Goal: Information Seeking & Learning: Find specific fact

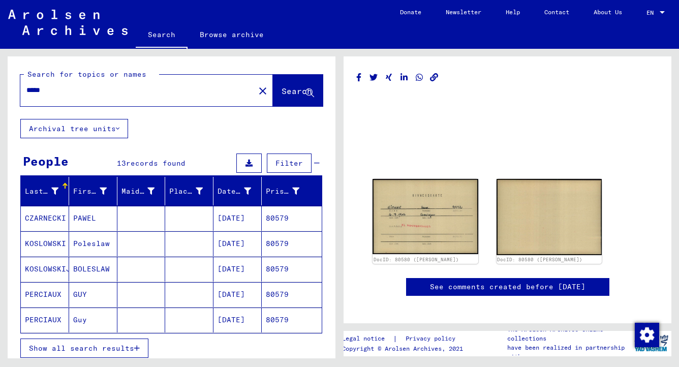
click at [57, 88] on input "*****" at bounding box center [137, 90] width 222 height 11
type input "*"
type input "**********"
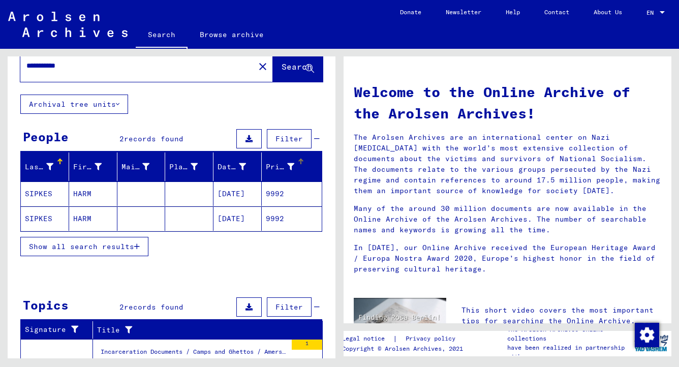
click at [287, 166] on icon at bounding box center [290, 166] width 7 height 7
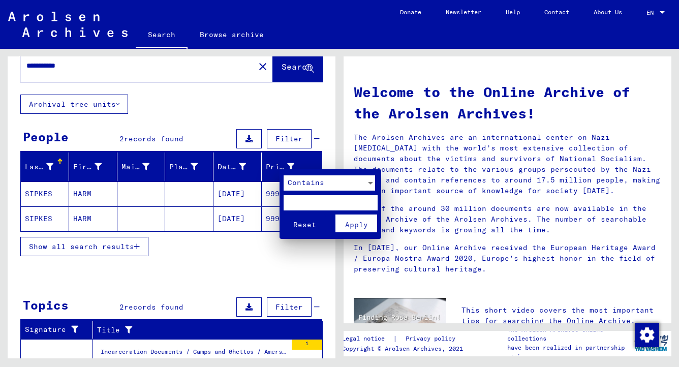
click at [372, 182] on div at bounding box center [370, 183] width 5 height 3
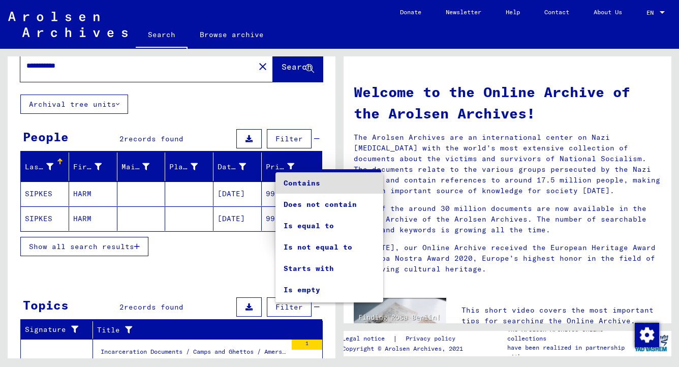
click at [252, 256] on div at bounding box center [339, 183] width 679 height 367
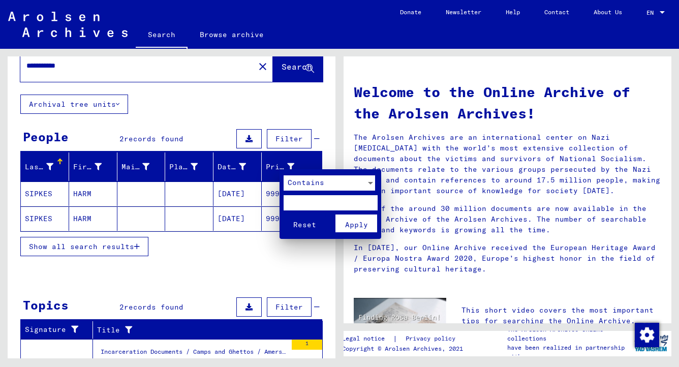
click at [227, 253] on div at bounding box center [339, 183] width 679 height 367
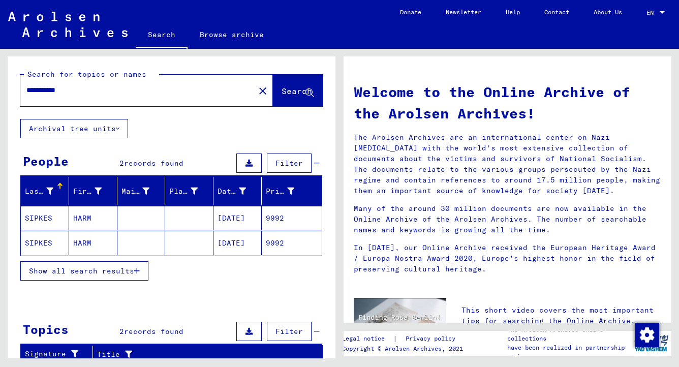
click at [245, 165] on icon at bounding box center [248, 163] width 7 height 7
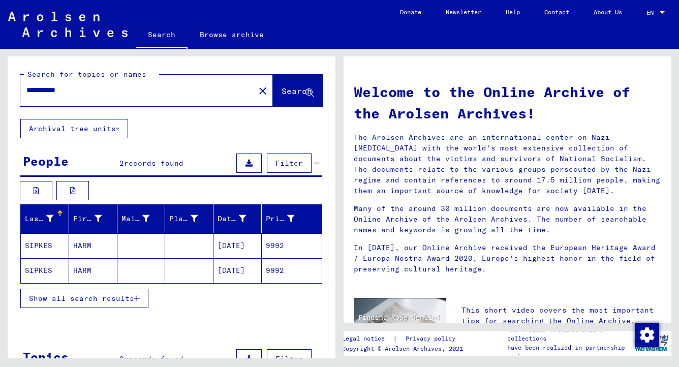
click at [278, 164] on span "Filter" at bounding box center [288, 163] width 27 height 9
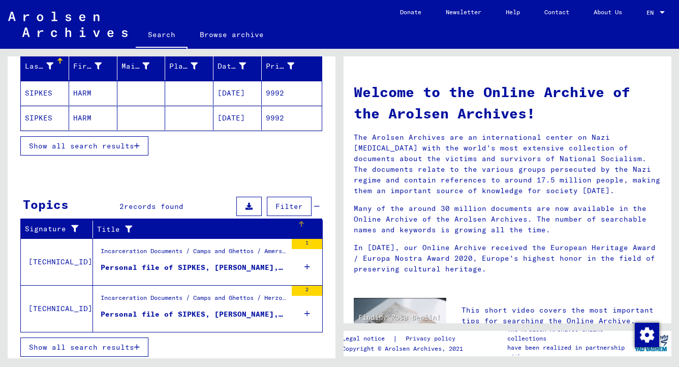
scroll to position [203, 0]
click at [294, 241] on div "1" at bounding box center [307, 244] width 30 height 10
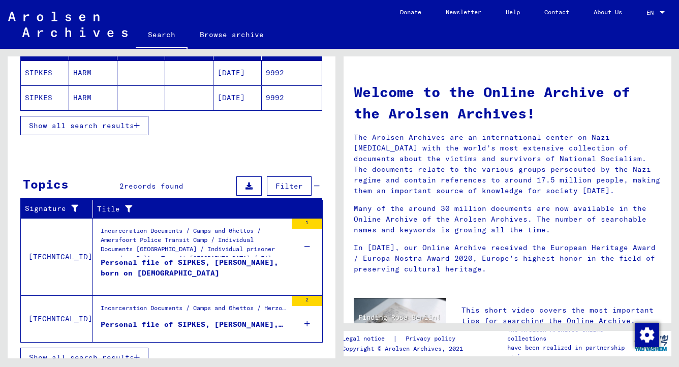
scroll to position [234, 0]
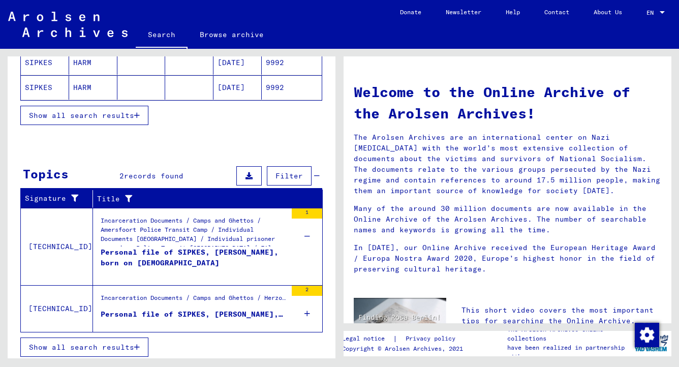
click at [61, 243] on td "[TECHNICAL_ID]" at bounding box center [57, 246] width 72 height 77
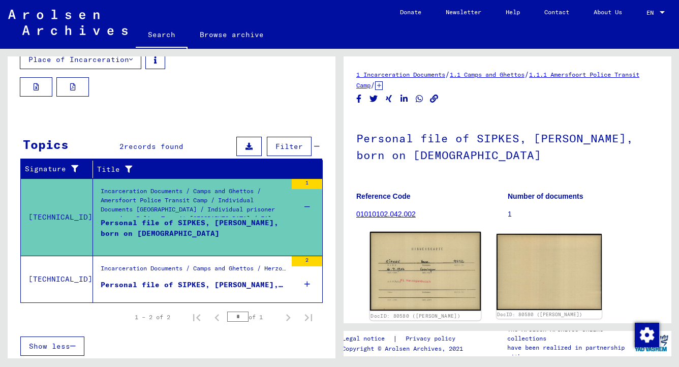
click at [454, 263] on img at bounding box center [425, 271] width 111 height 79
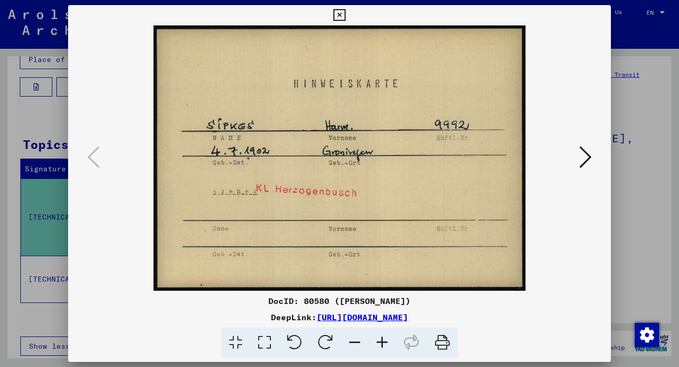
click at [383, 338] on icon at bounding box center [381, 342] width 27 height 31
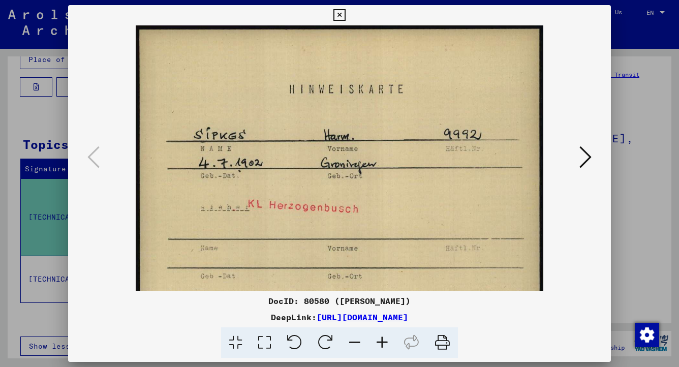
click at [338, 15] on icon at bounding box center [339, 15] width 12 height 12
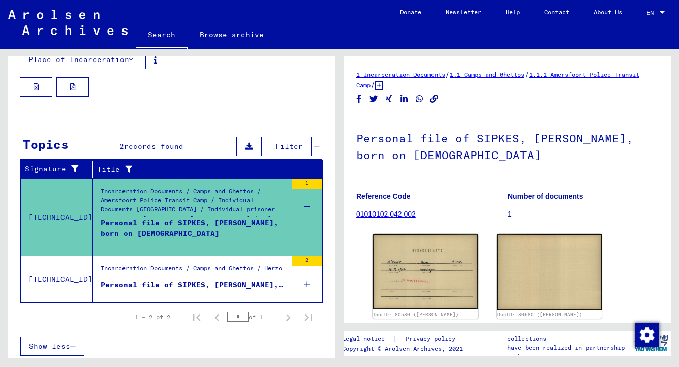
click at [240, 223] on div "Personal file of SIPKES, [PERSON_NAME], born on [DEMOGRAPHIC_DATA]" at bounding box center [194, 232] width 186 height 30
click at [242, 219] on div "Personal file of SIPKES, [PERSON_NAME], born on [DEMOGRAPHIC_DATA]" at bounding box center [194, 232] width 186 height 30
click at [61, 344] on span "Show less" at bounding box center [49, 345] width 41 height 9
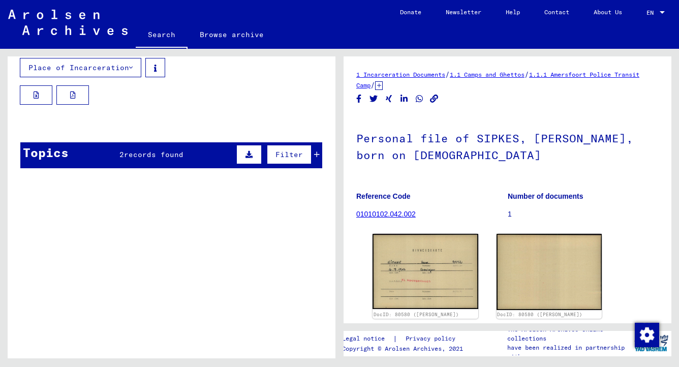
click at [169, 149] on mat-cell at bounding box center [189, 150] width 48 height 25
click at [245, 153] on icon at bounding box center [248, 154] width 7 height 7
click at [502, 75] on link "1.1 Camps and Ghettos" at bounding box center [487, 75] width 75 height 8
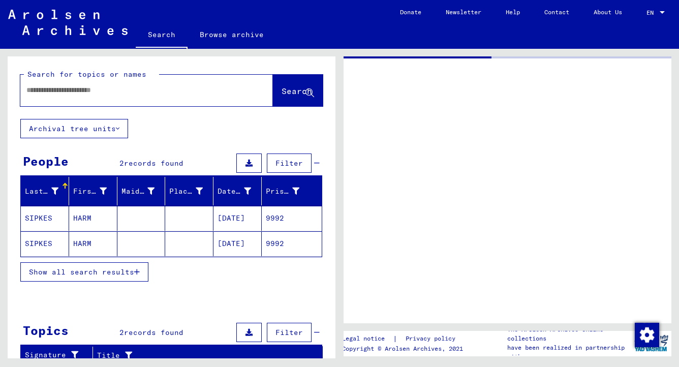
type input "*******"
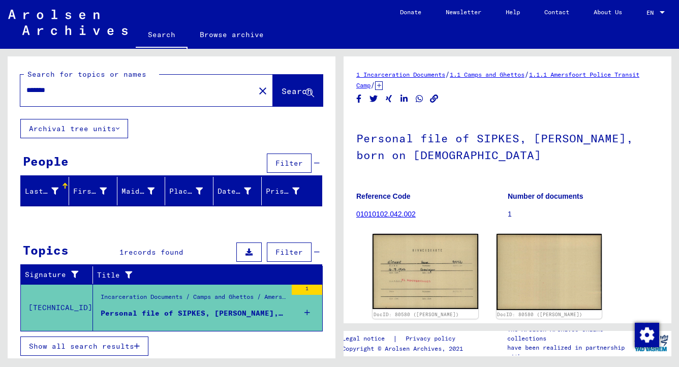
drag, startPoint x: 419, startPoint y: 214, endPoint x: 355, endPoint y: 213, distance: 63.5
click at [355, 213] on yv-its-full-details "1 Incarceration Documents / 1.1 Camps and Ghettos / 1.1.1 Amersfoort Police Tra…" at bounding box center [507, 220] width 328 height 302
click at [92, 90] on input "*******" at bounding box center [137, 90] width 222 height 11
